Goal: Information Seeking & Learning: Learn about a topic

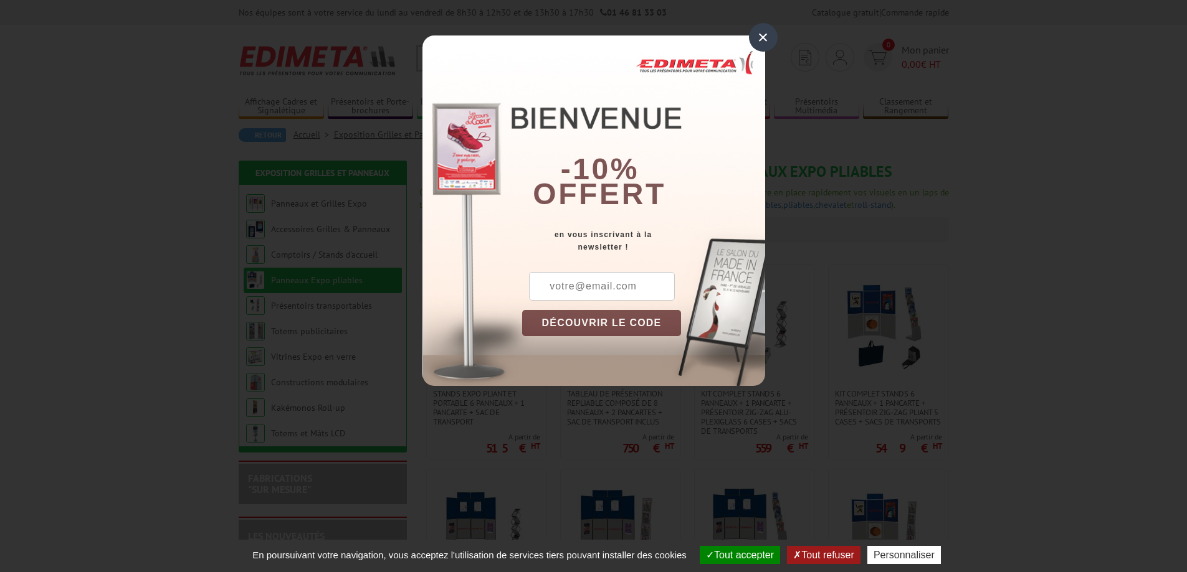
click at [759, 37] on div "×" at bounding box center [763, 37] width 29 height 29
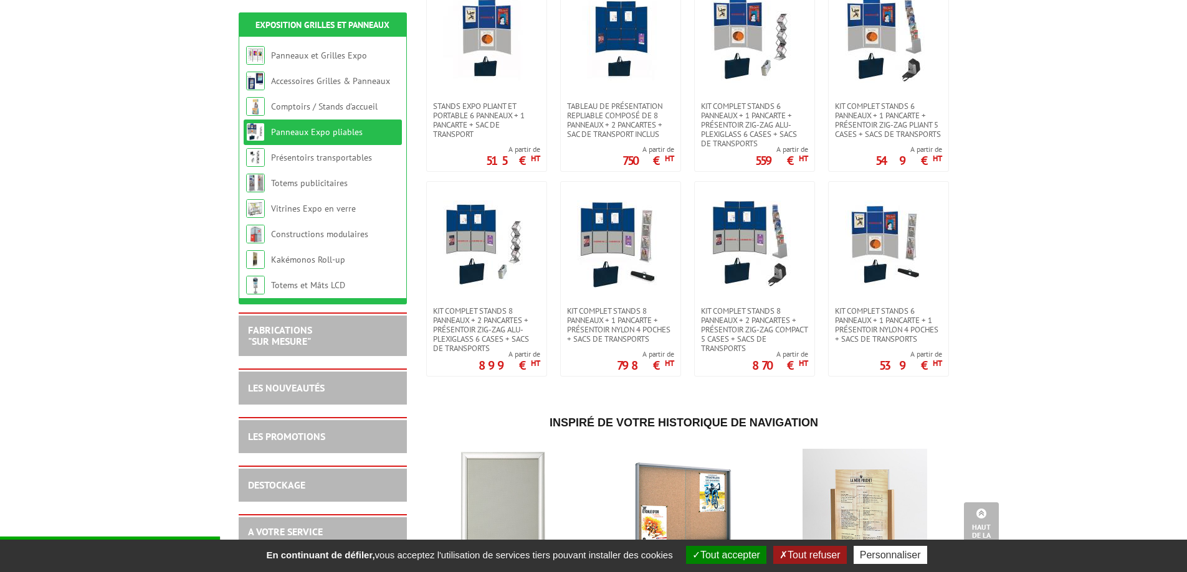
scroll to position [249, 0]
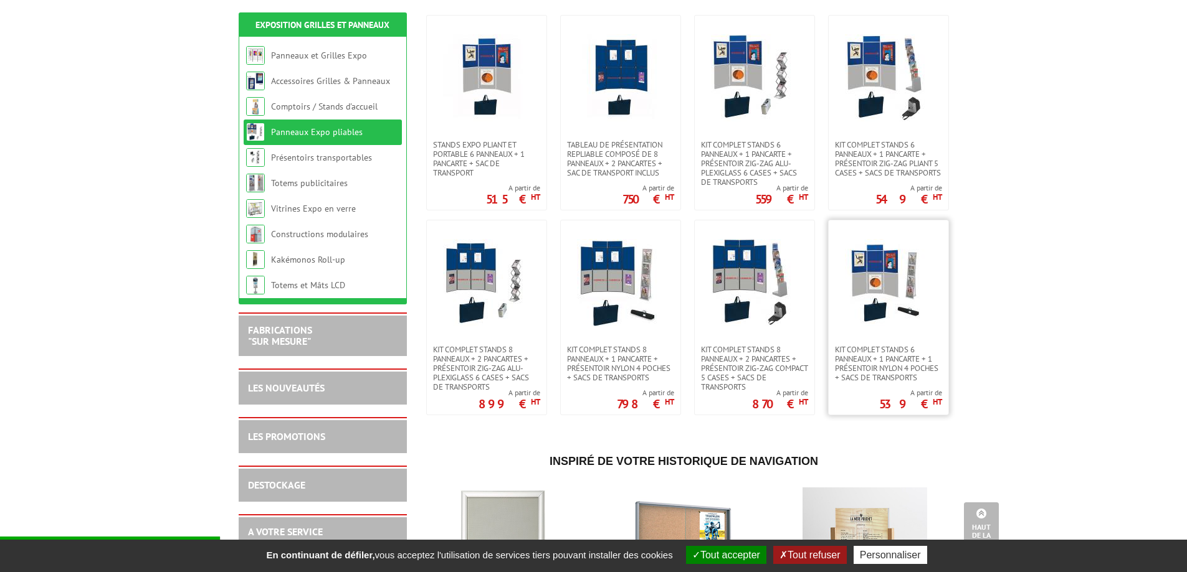
click at [878, 285] on img at bounding box center [888, 282] width 87 height 87
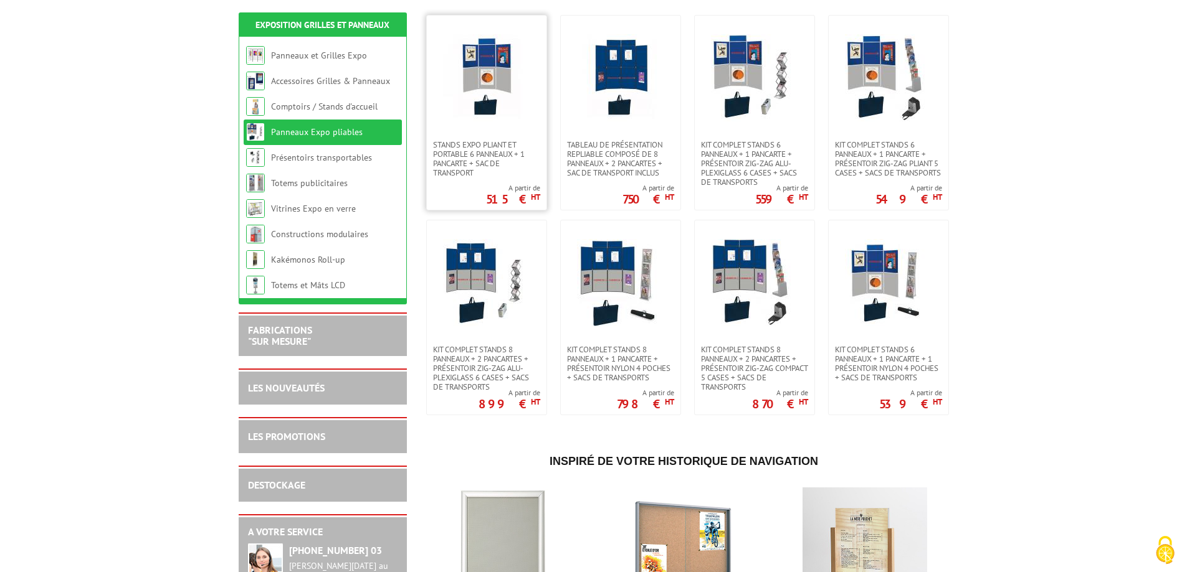
click at [509, 90] on img at bounding box center [486, 77] width 87 height 87
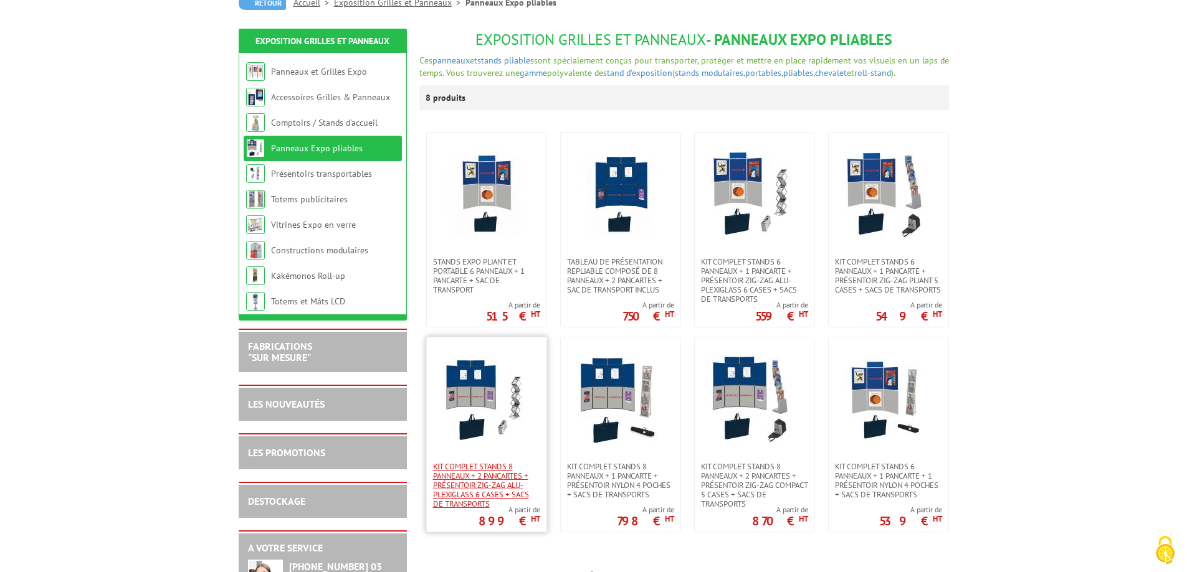
scroll to position [125, 0]
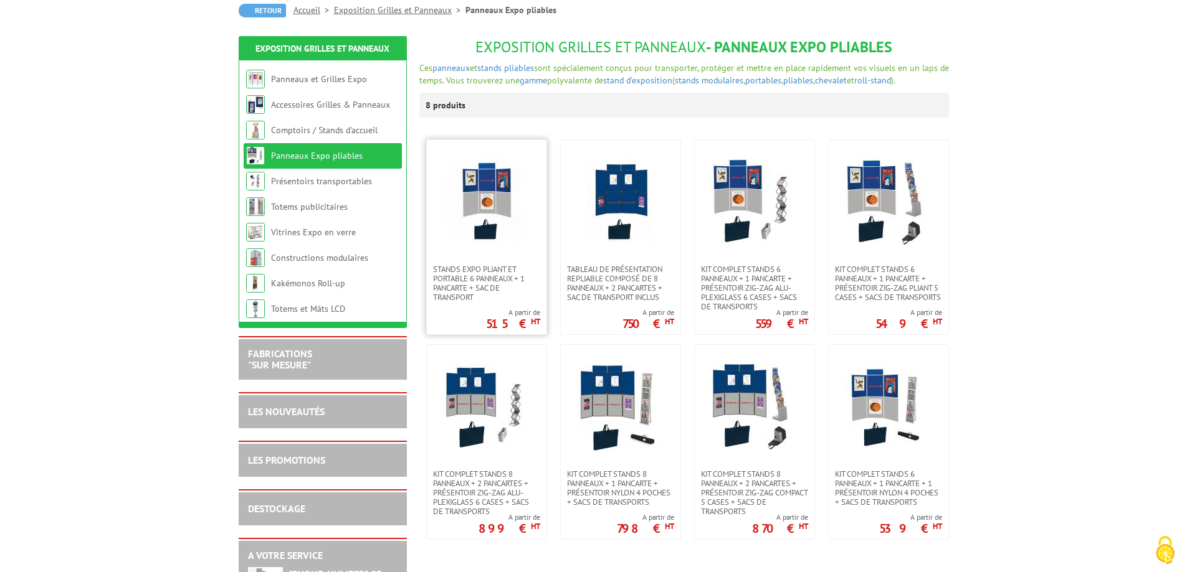
click at [511, 187] on img at bounding box center [486, 202] width 87 height 87
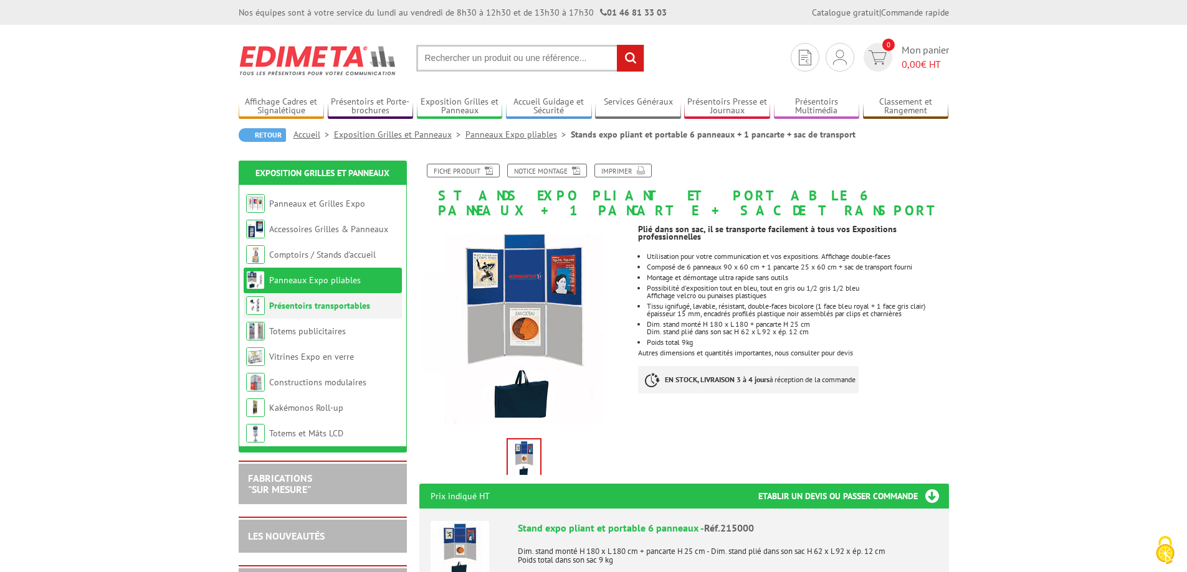
click at [362, 310] on link "Présentoirs transportables" at bounding box center [319, 305] width 101 height 11
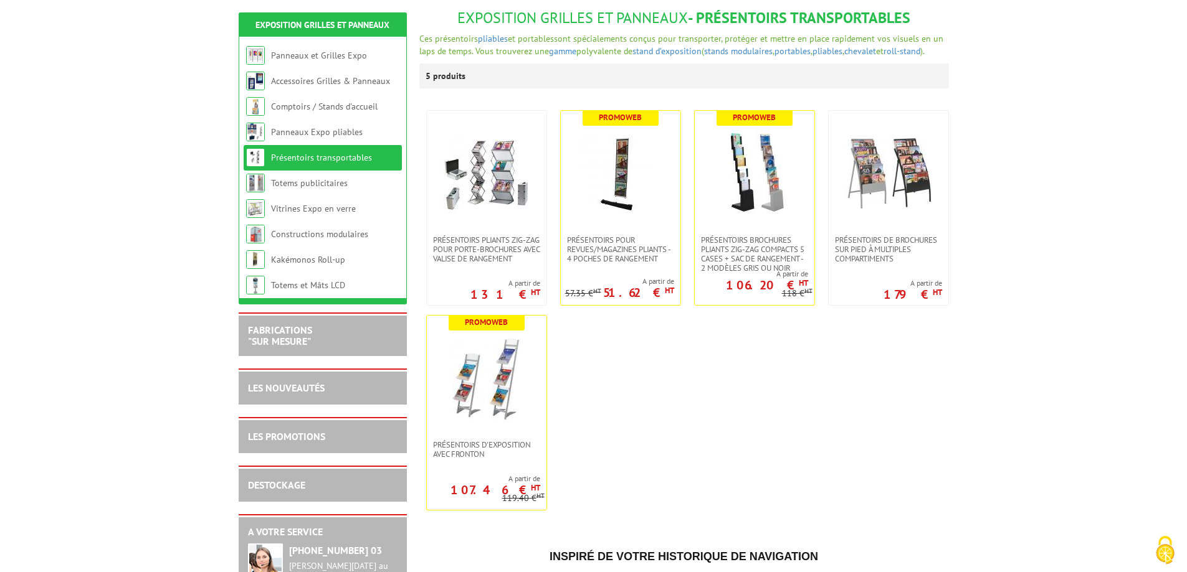
scroll to position [125, 0]
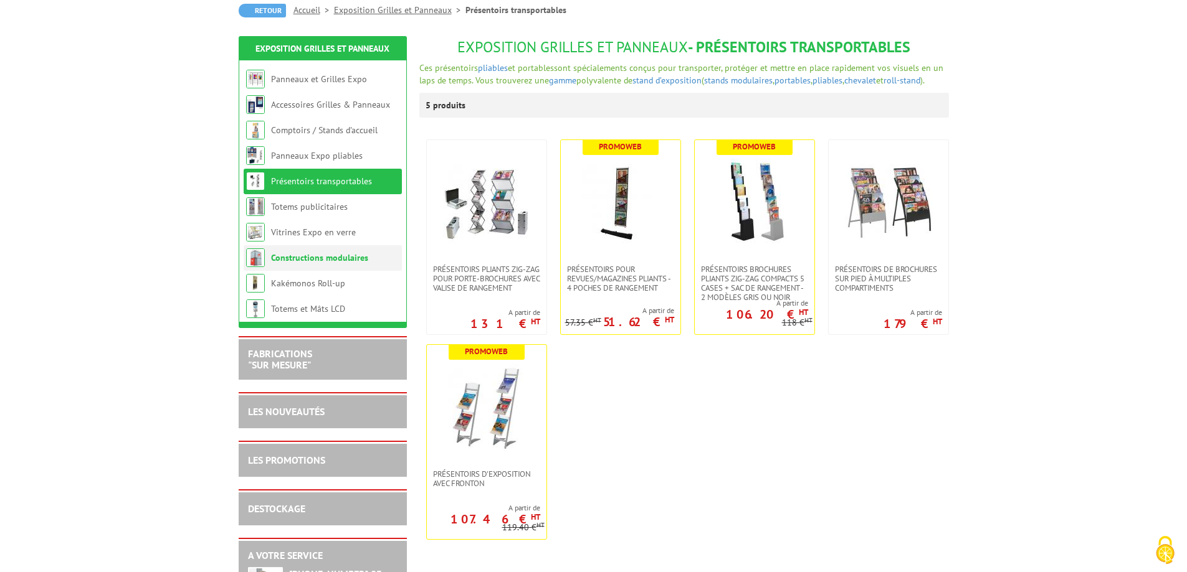
click at [334, 260] on link "Constructions modulaires" at bounding box center [319, 257] width 97 height 11
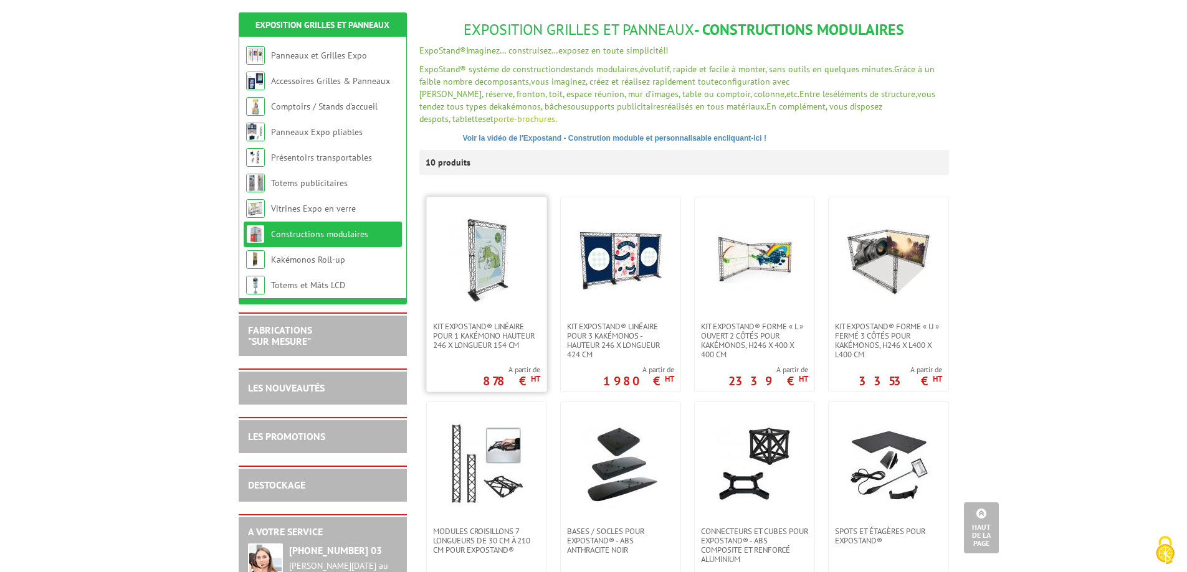
scroll to position [125, 0]
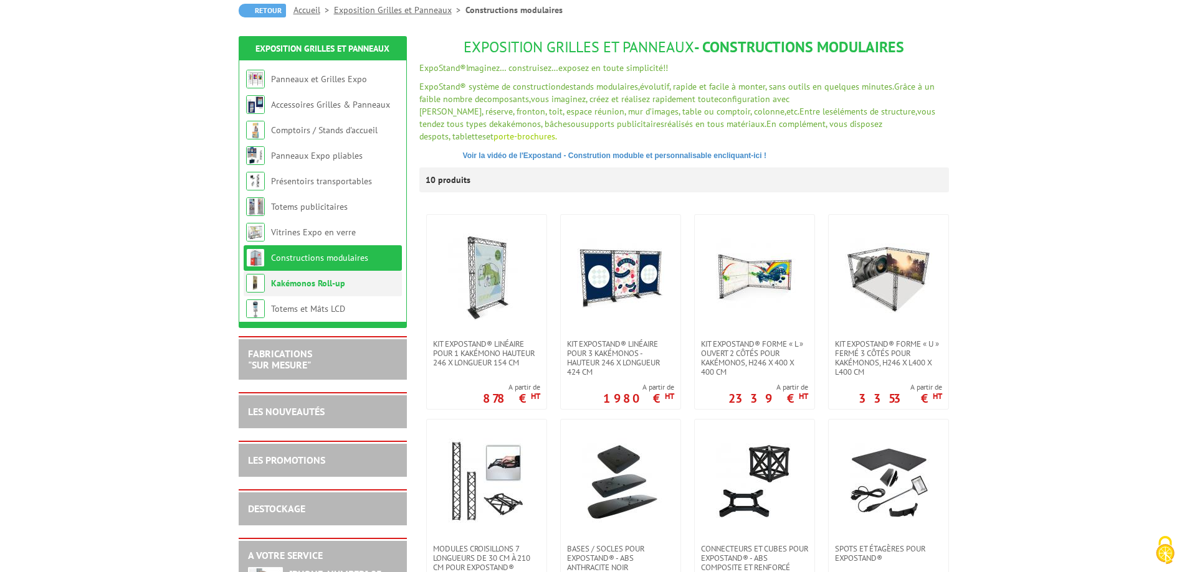
click at [331, 287] on link "Kakémonos Roll-up" at bounding box center [308, 283] width 74 height 11
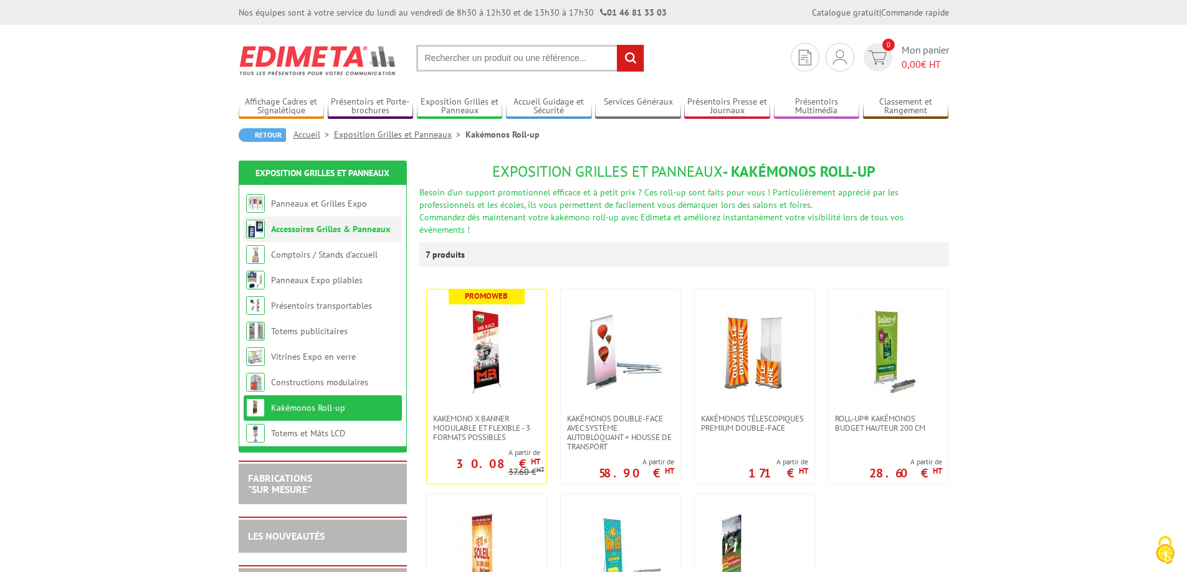
click at [325, 225] on link "Accessoires Grilles & Panneaux" at bounding box center [330, 229] width 119 height 11
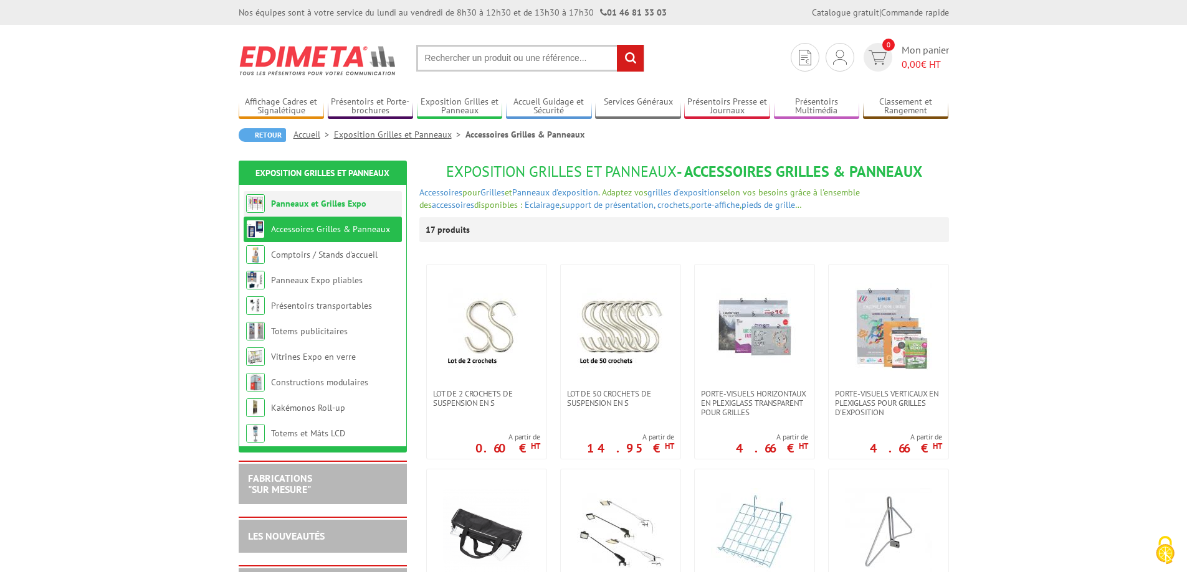
click at [343, 202] on link "Panneaux et Grilles Expo" at bounding box center [318, 203] width 95 height 11
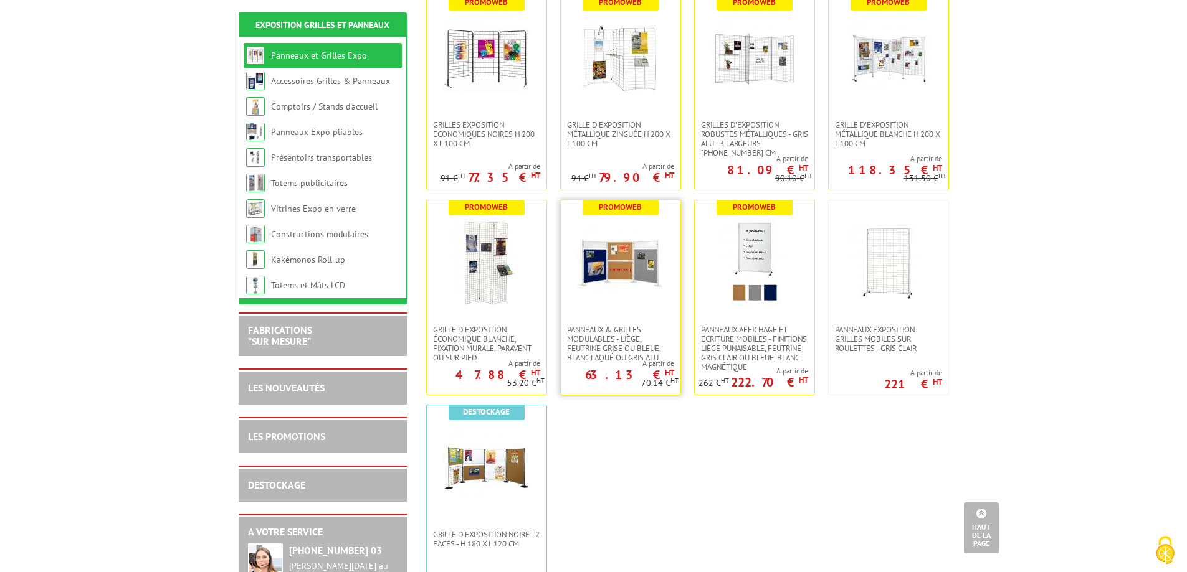
scroll to position [249, 0]
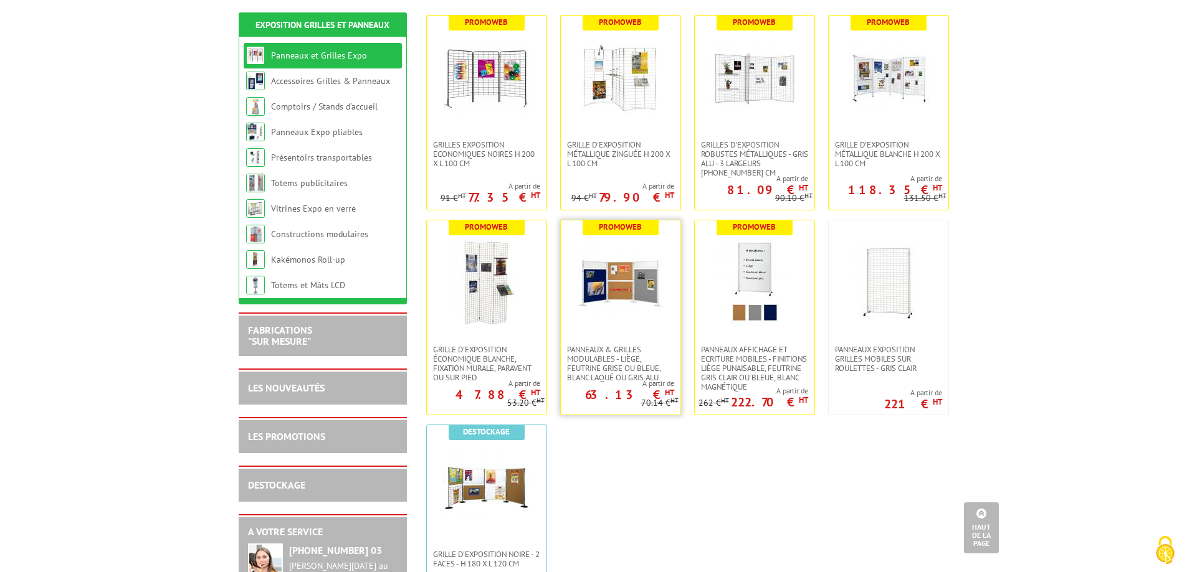
click at [652, 293] on img at bounding box center [620, 282] width 87 height 87
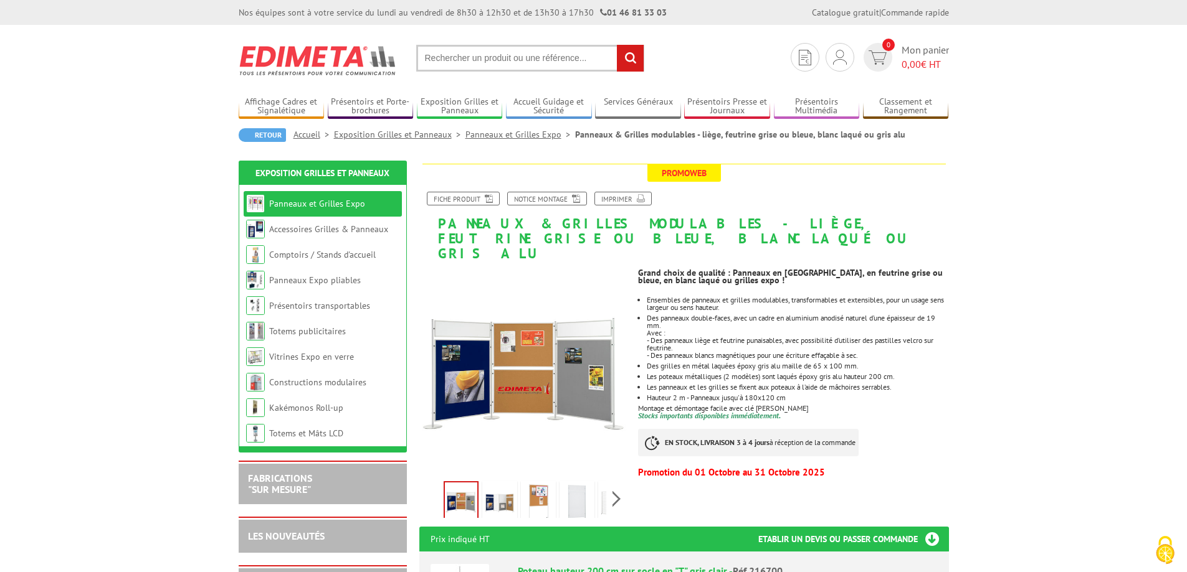
click at [542, 484] on img at bounding box center [538, 503] width 30 height 39
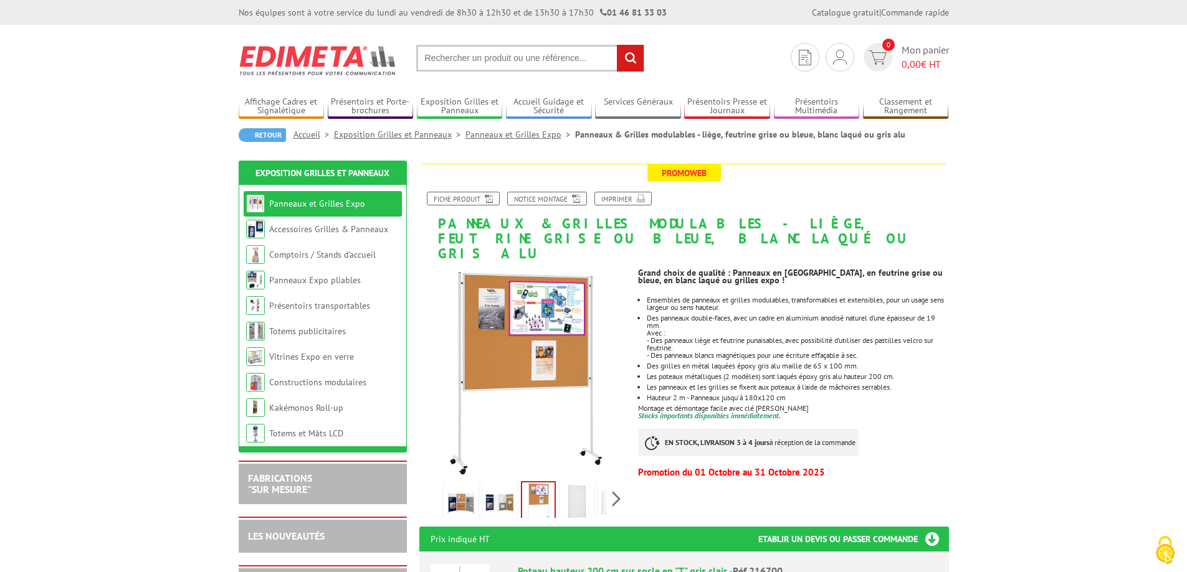
click at [508, 488] on img at bounding box center [500, 503] width 30 height 39
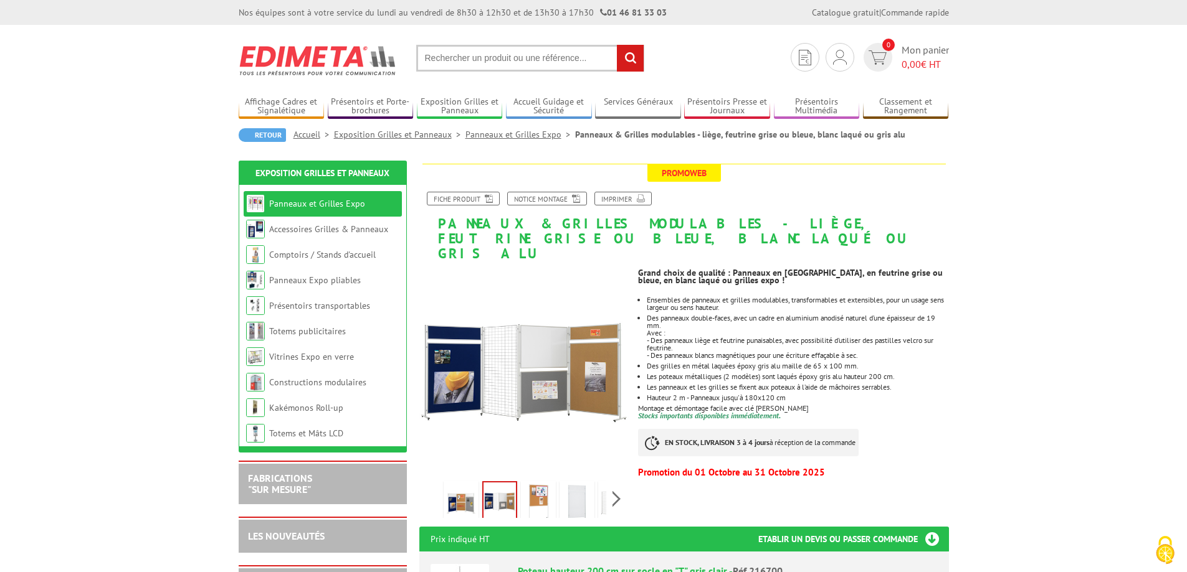
click at [448, 497] on img at bounding box center [461, 503] width 30 height 39
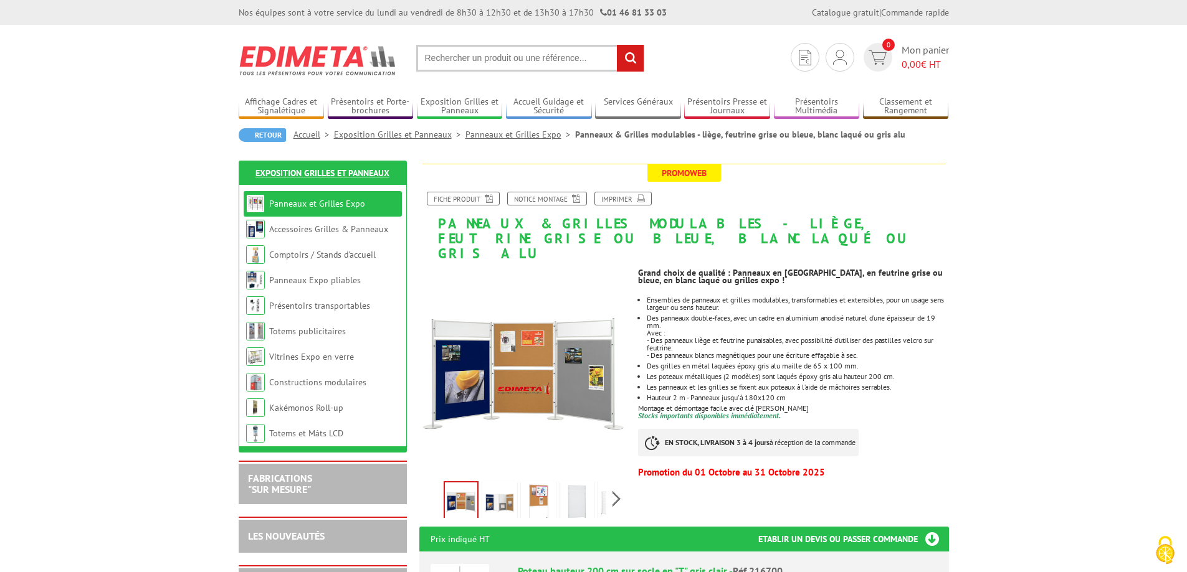
click at [324, 172] on link "Exposition Grilles et Panneaux" at bounding box center [322, 173] width 134 height 11
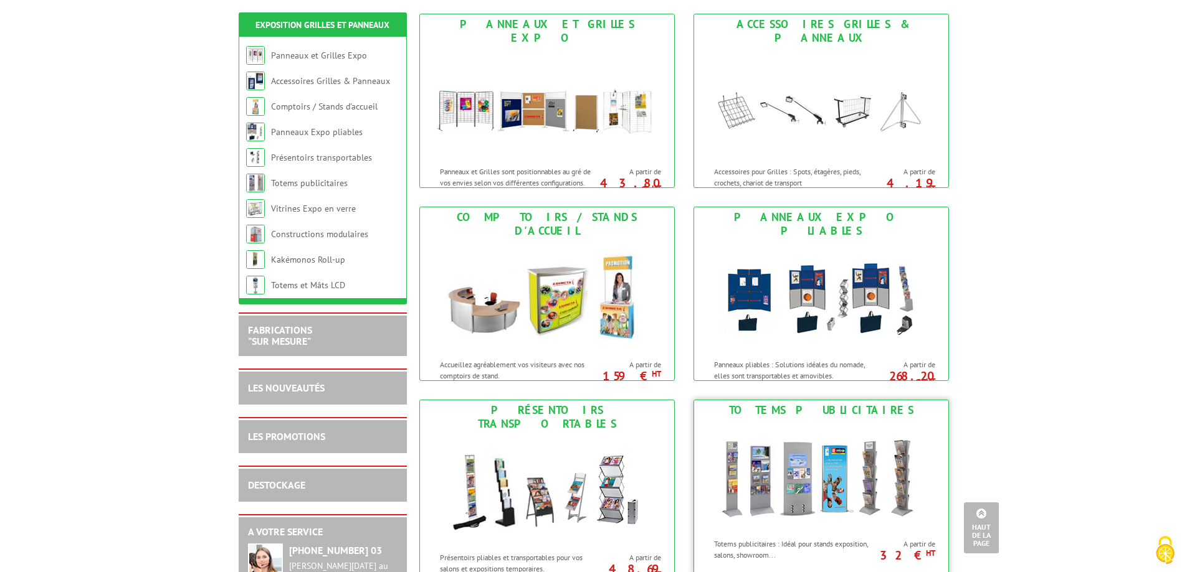
scroll to position [187, 0]
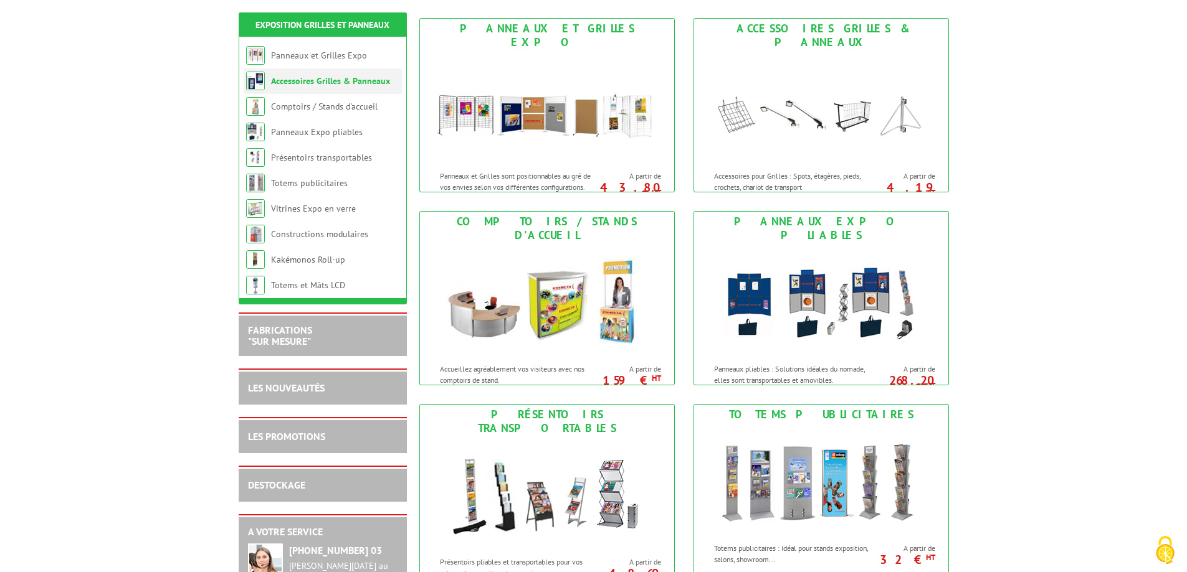
click at [367, 87] on li "Accessoires Grilles & Panneaux" at bounding box center [323, 82] width 158 height 26
click at [333, 80] on link "Accessoires Grilles & Panneaux" at bounding box center [330, 80] width 119 height 11
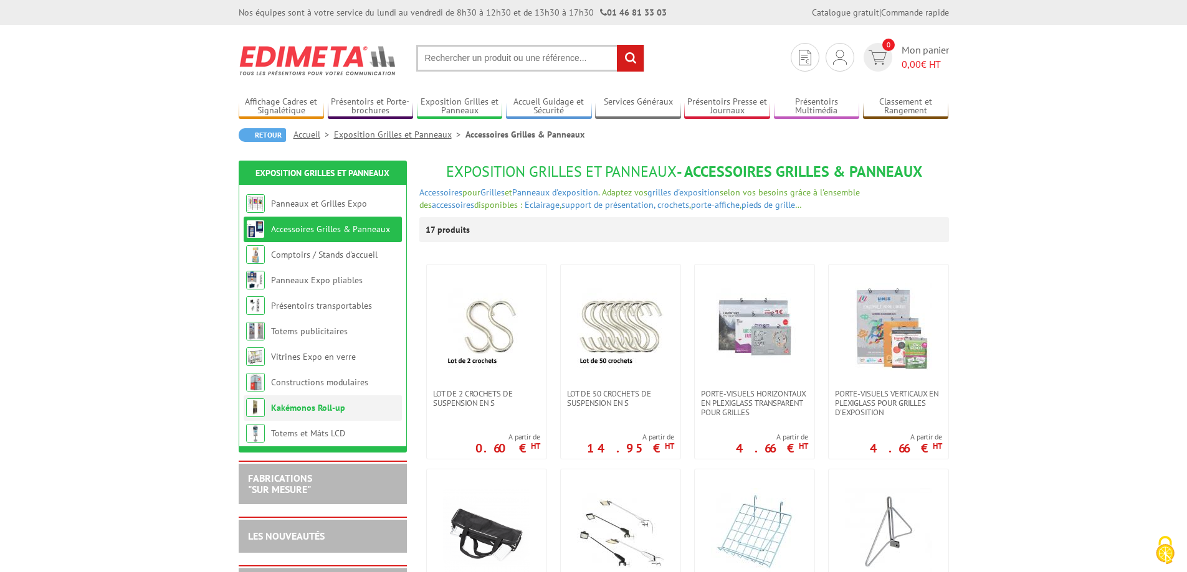
click at [333, 410] on link "Kakémonos Roll-up" at bounding box center [308, 407] width 74 height 11
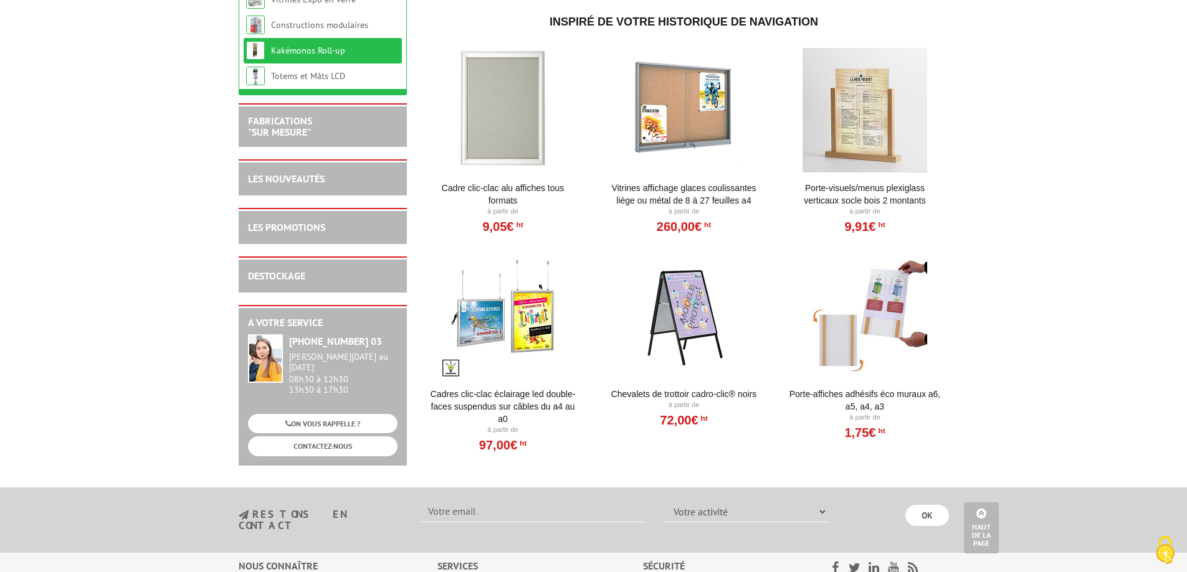
scroll to position [736, 0]
